Goal: Task Accomplishment & Management: Complete application form

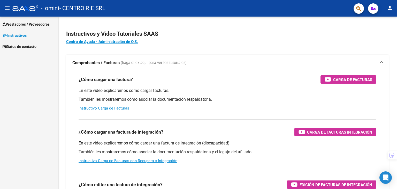
click at [32, 23] on span "Prestadores / Proveedores" at bounding box center [26, 24] width 47 height 6
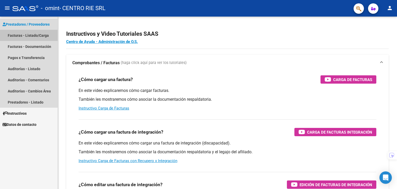
click at [32, 33] on link "Facturas - Listado/Carga" at bounding box center [29, 35] width 58 height 11
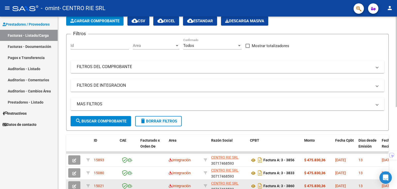
scroll to position [26, 0]
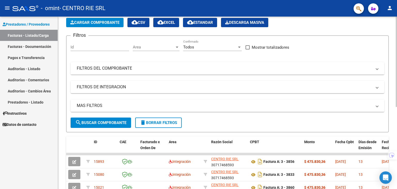
click at [95, 70] on mat-panel-title "FILTROS DEL COMPROBANTE" at bounding box center [224, 68] width 295 height 6
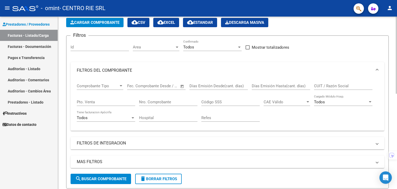
click at [174, 100] on input "Nro. Comprobante" at bounding box center [168, 102] width 58 height 5
paste input "3660"
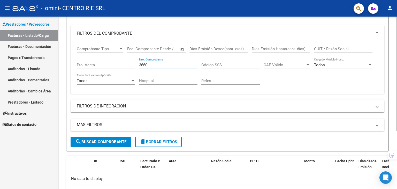
scroll to position [62, 0]
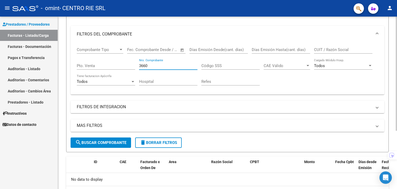
drag, startPoint x: 158, startPoint y: 64, endPoint x: 59, endPoint y: 64, distance: 99.1
click at [60, 64] on div "Video tutorial PRESTADORES -> Listado de CPBTs Emitidos por Prestadores / Prove…" at bounding box center [227, 84] width 339 height 261
paste input "83"
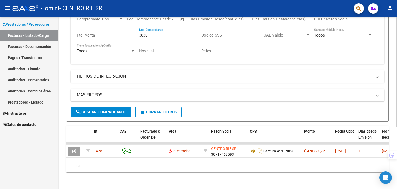
scroll to position [96, 0]
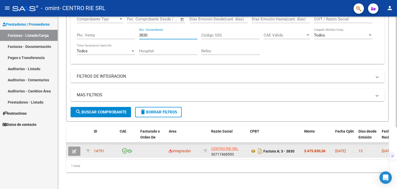
type input "3830"
click at [76, 149] on icon "button" at bounding box center [74, 151] width 4 height 4
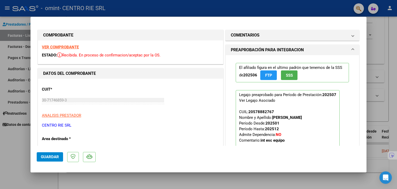
click at [377, 65] on div at bounding box center [198, 94] width 397 height 189
type input "$ 0,00"
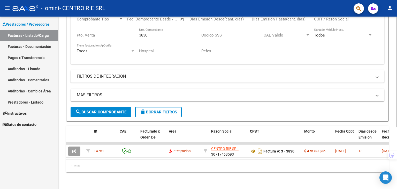
drag, startPoint x: 160, startPoint y: 33, endPoint x: 94, endPoint y: 28, distance: 65.8
click at [94, 28] on div "Comprobante Tipo Comprobante Tipo Start date – End date Fec. Comprobante Desde …" at bounding box center [228, 36] width 302 height 48
paste input "00003836"
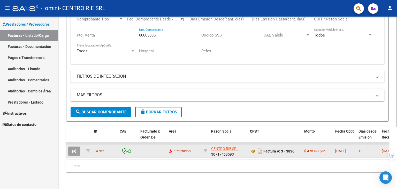
type input "00003836"
click at [75, 149] on icon "button" at bounding box center [74, 151] width 4 height 4
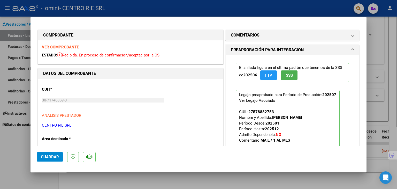
click at [136, 176] on div at bounding box center [198, 94] width 397 height 189
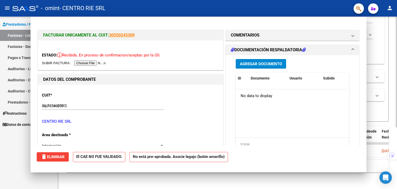
type input "$ 0,00"
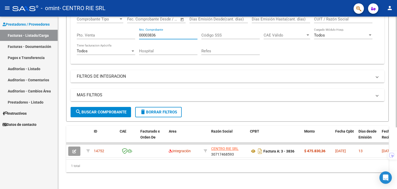
drag, startPoint x: 159, startPoint y: 31, endPoint x: 113, endPoint y: 30, distance: 46.3
click at [113, 30] on div "Comprobante Tipo Comprobante Tipo Start date – End date Fec. Comprobante Desde …" at bounding box center [228, 36] width 302 height 48
paste input "8"
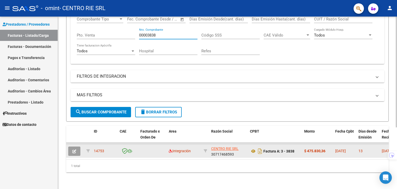
type input "00003838"
click at [75, 149] on icon "button" at bounding box center [74, 151] width 4 height 4
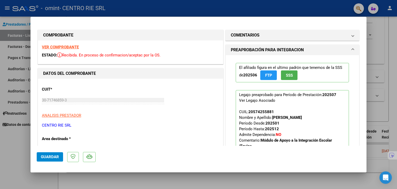
click at [142, 180] on div at bounding box center [198, 94] width 397 height 189
type input "$ 0,00"
